Goal: Task Accomplishment & Management: Use online tool/utility

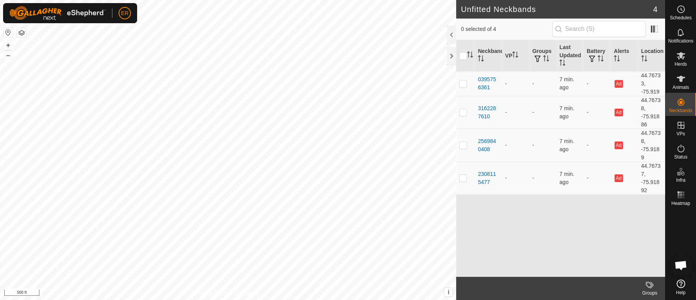
scroll to position [6697, 0]
click at [679, 77] on icon at bounding box center [681, 79] width 8 height 6
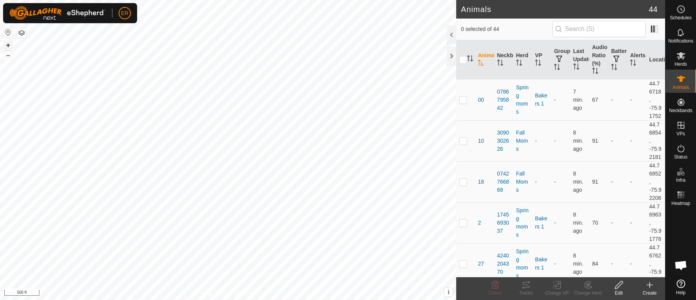
click at [9, 46] on button "+" at bounding box center [7, 45] width 9 height 9
click at [463, 226] on p-checkbox at bounding box center [463, 222] width 8 height 6
checkbox input "true"
click at [556, 285] on icon at bounding box center [557, 284] width 10 height 9
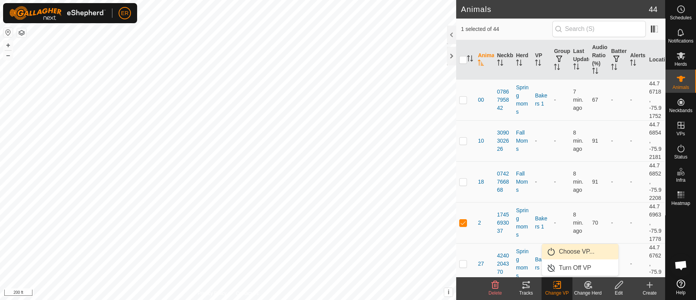
click at [566, 253] on link "Choose VP..." at bounding box center [580, 251] width 76 height 15
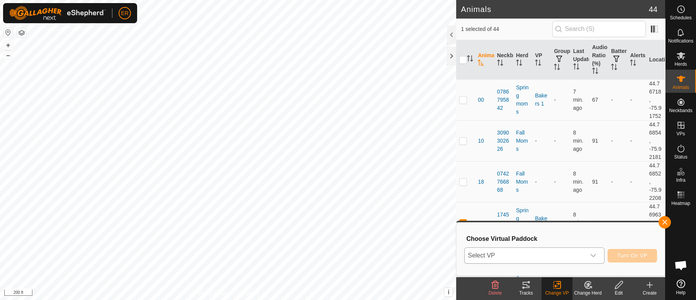
click at [590, 252] on icon "dropdown trigger" at bounding box center [593, 255] width 6 height 6
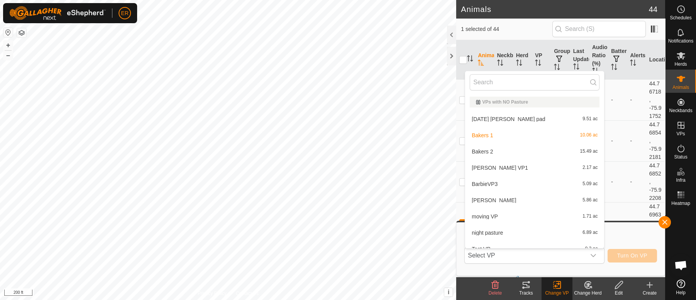
scroll to position [8, 0]
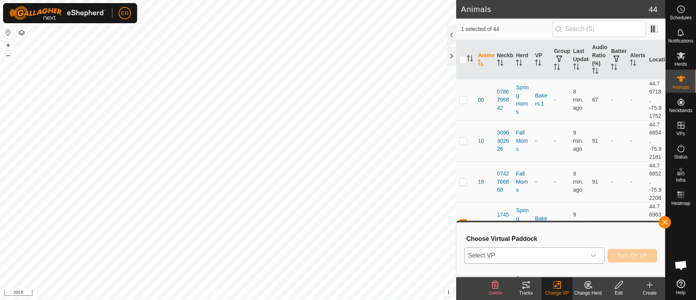
click at [593, 255] on icon "dropdown trigger" at bounding box center [593, 255] width 6 height 6
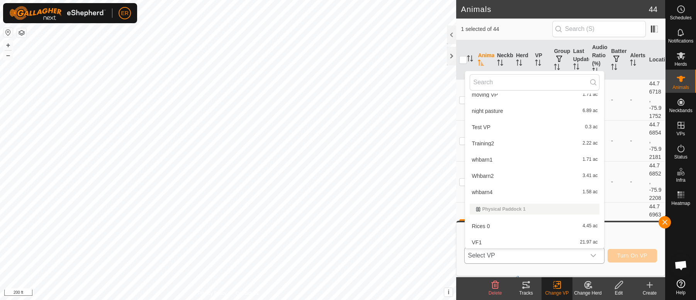
scroll to position [127, 0]
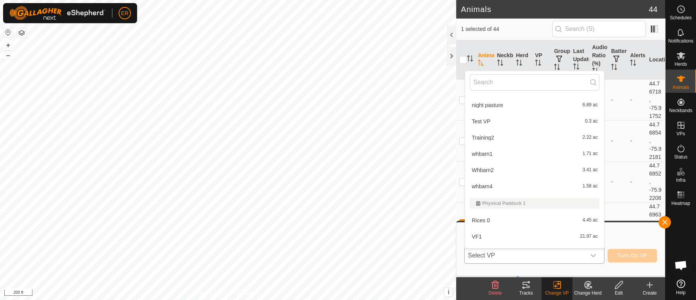
click at [479, 154] on li "whbarn1 1.71 ac" at bounding box center [534, 153] width 139 height 15
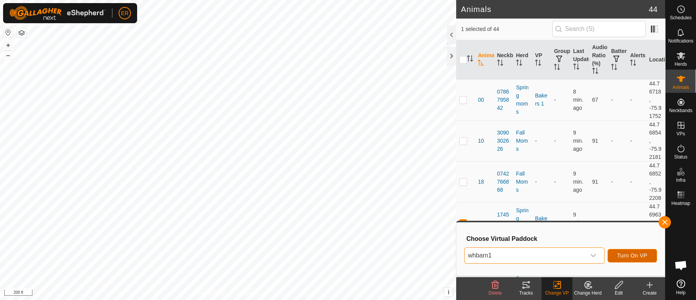
click at [648, 253] on button "Turn On VP" at bounding box center [631, 256] width 49 height 14
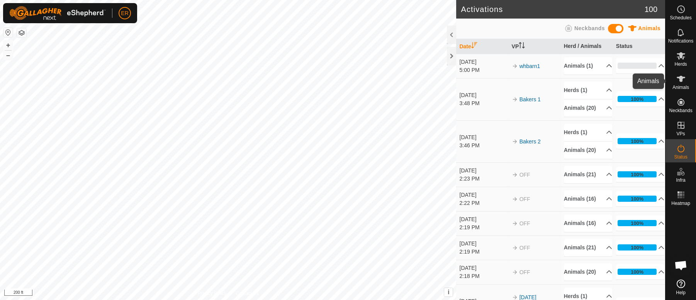
click at [680, 78] on icon at bounding box center [681, 79] width 8 height 6
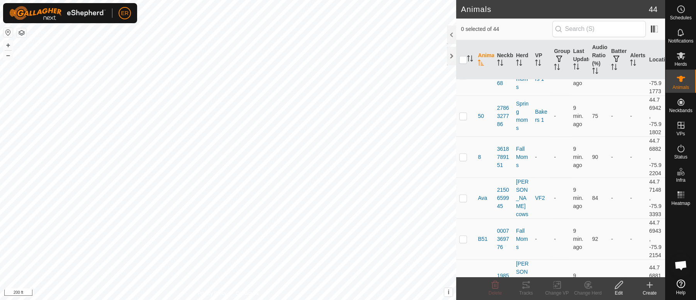
scroll to position [589, 0]
click at [465, 79] on p-checkbox at bounding box center [463, 76] width 8 height 6
checkbox input "true"
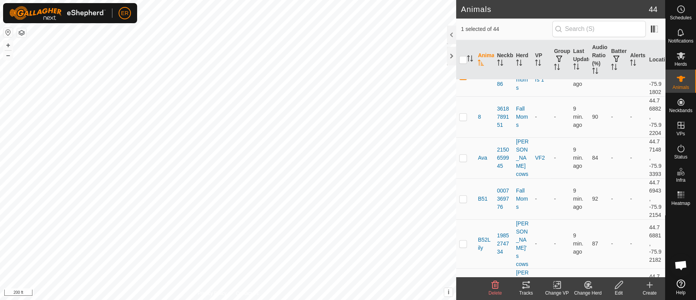
click at [557, 285] on icon at bounding box center [557, 284] width 10 height 9
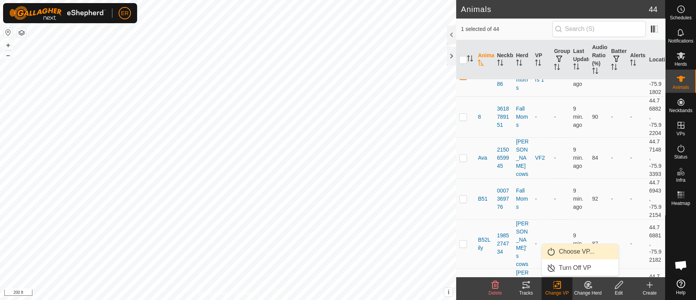
click at [569, 253] on link "Choose VP..." at bounding box center [580, 251] width 76 height 15
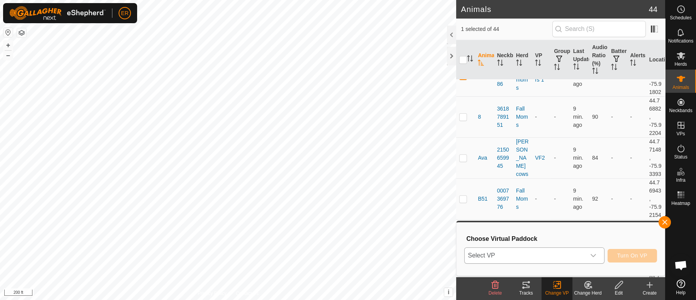
click at [591, 256] on icon "dropdown trigger" at bounding box center [593, 255] width 6 height 6
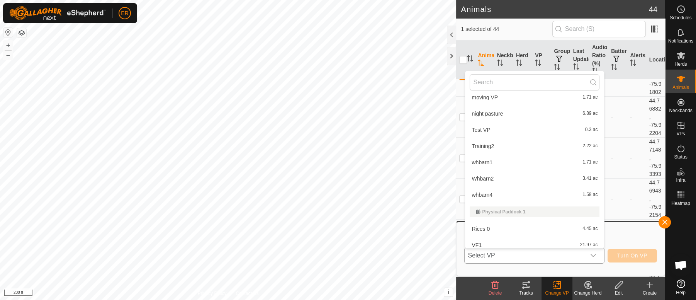
scroll to position [119, 0]
click at [483, 162] on li "whbarn1 1.71 ac" at bounding box center [534, 161] width 139 height 15
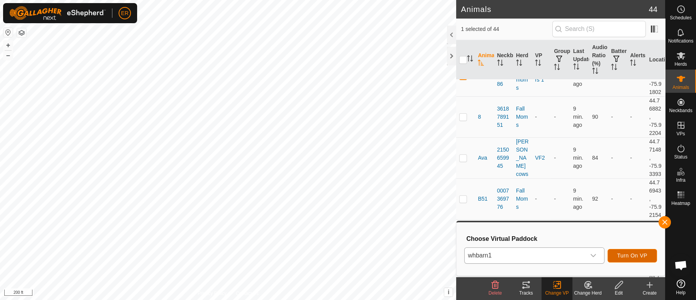
click at [620, 255] on span "Turn On VP" at bounding box center [632, 255] width 30 height 6
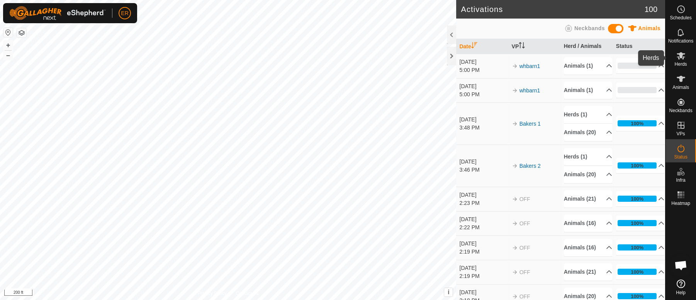
click at [680, 55] on icon at bounding box center [681, 55] width 8 height 7
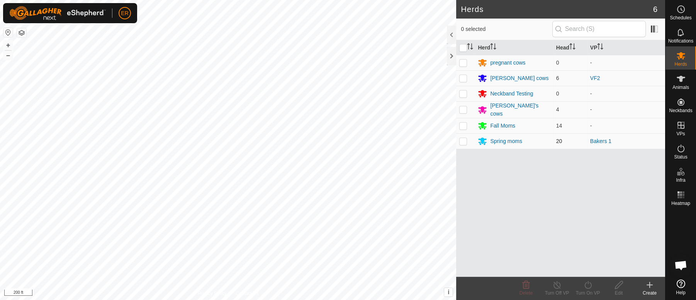
click at [464, 141] on p-checkbox at bounding box center [463, 141] width 8 height 6
checkbox input "true"
click at [585, 283] on icon at bounding box center [587, 285] width 7 height 8
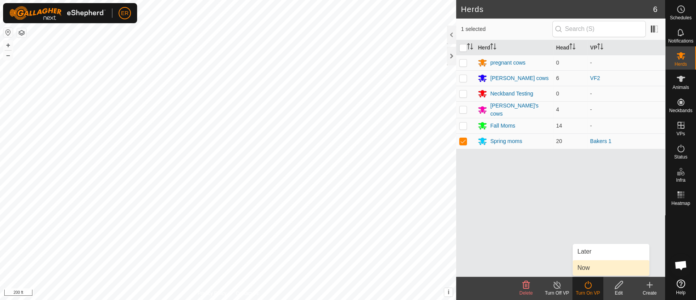
click at [585, 269] on link "Now" at bounding box center [611, 267] width 76 height 15
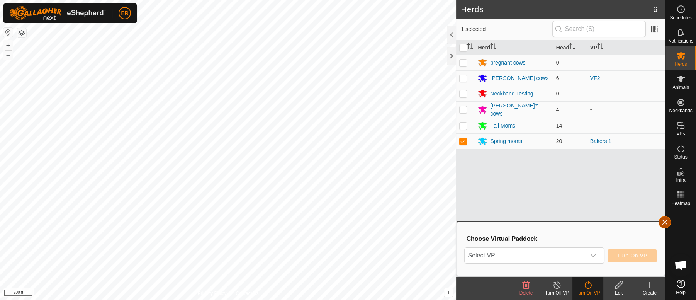
click at [667, 221] on button "button" at bounding box center [664, 222] width 12 height 12
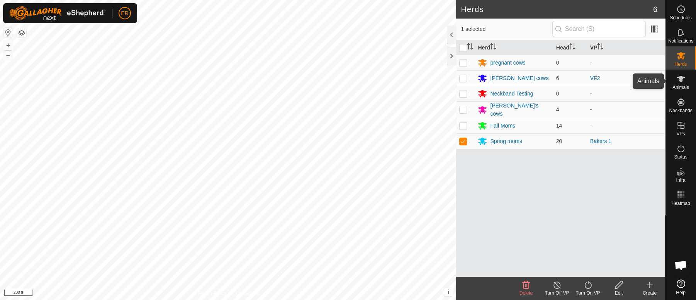
click at [679, 80] on icon at bounding box center [681, 79] width 8 height 6
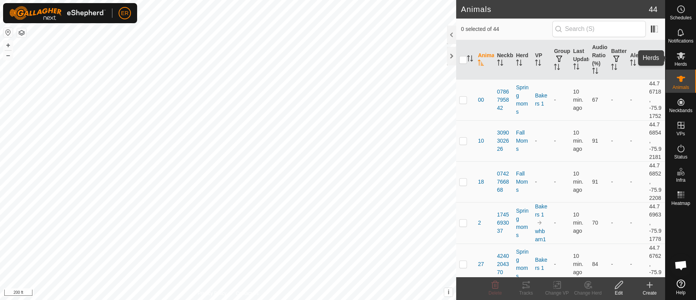
click at [681, 56] on icon at bounding box center [681, 55] width 8 height 7
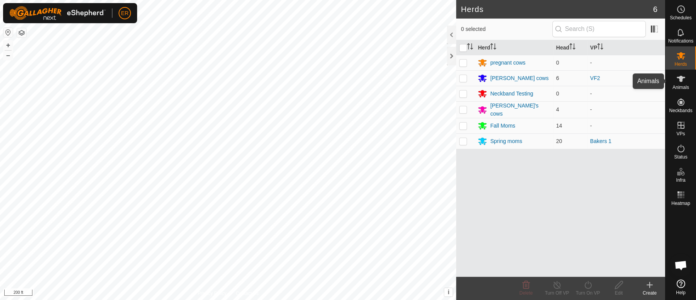
click at [681, 79] on icon at bounding box center [681, 79] width 8 height 6
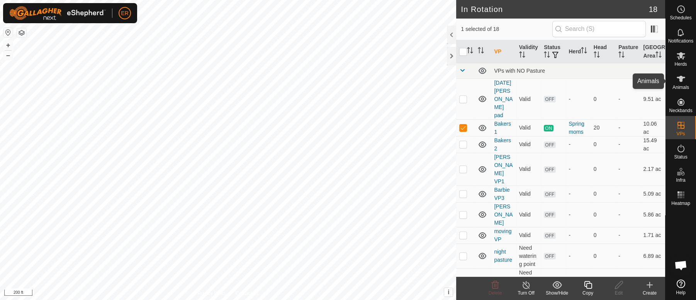
click at [681, 79] on icon at bounding box center [681, 79] width 8 height 6
